Goal: Transaction & Acquisition: Purchase product/service

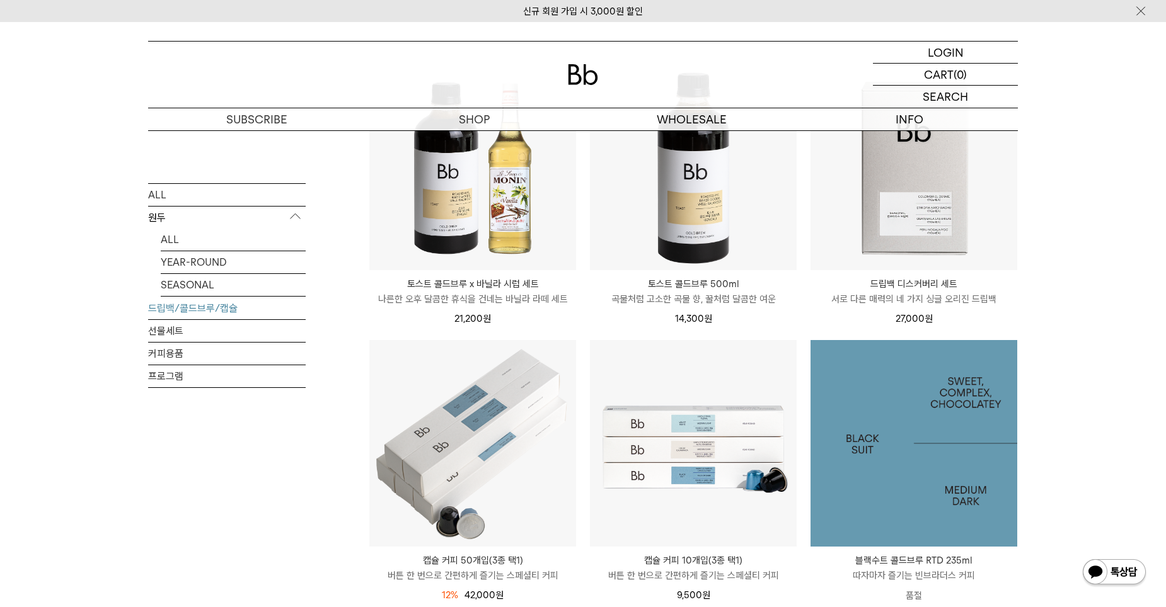
scroll to position [252, 0]
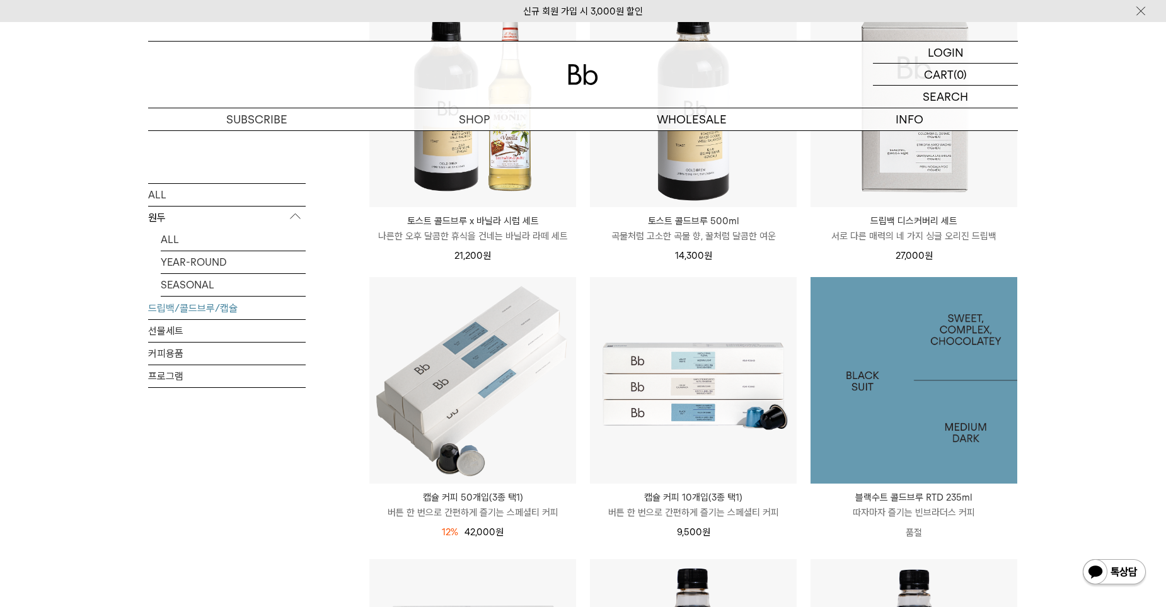
click at [884, 418] on img at bounding box center [913, 380] width 207 height 207
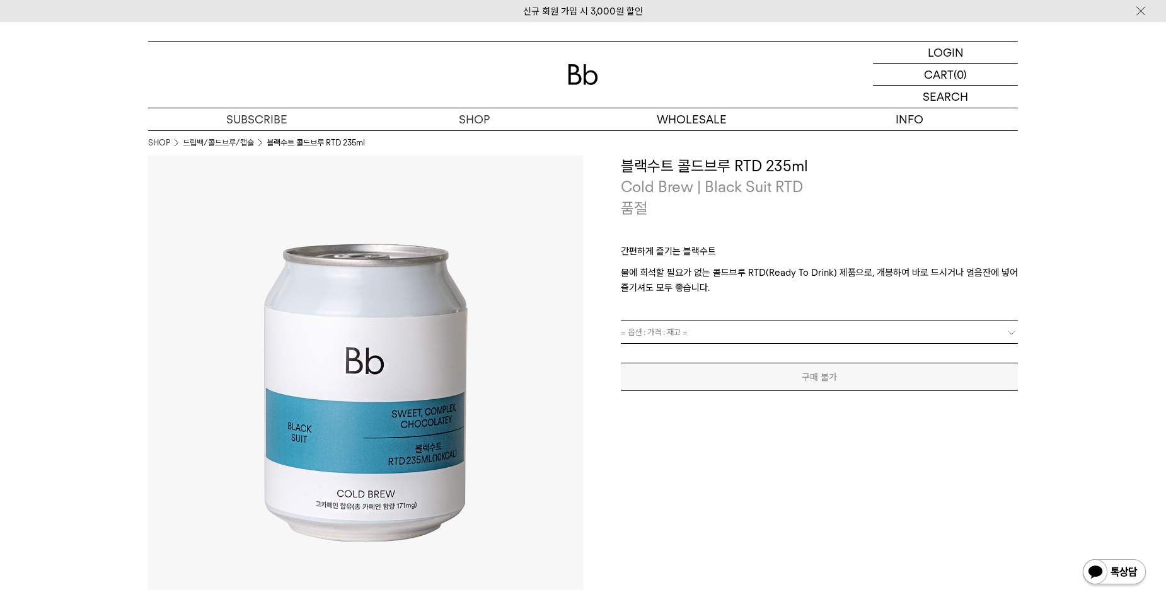
click at [1013, 331] on b at bounding box center [1011, 332] width 13 height 13
click at [1006, 331] on b at bounding box center [1011, 332] width 13 height 13
